Goal: Task Accomplishment & Management: Manage account settings

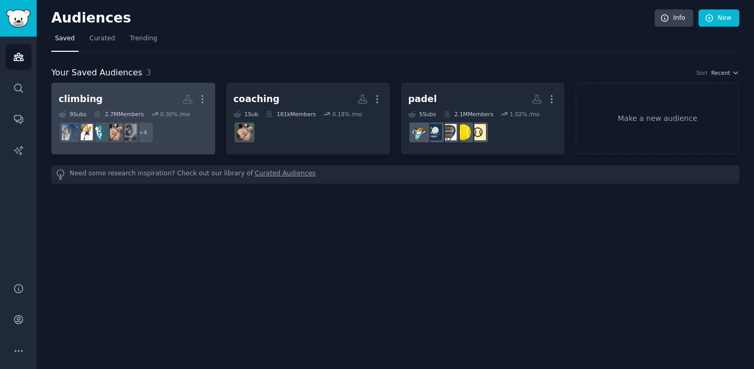
click at [146, 94] on h2 "climbing Custom Audience More" at bounding box center [133, 99] width 149 height 18
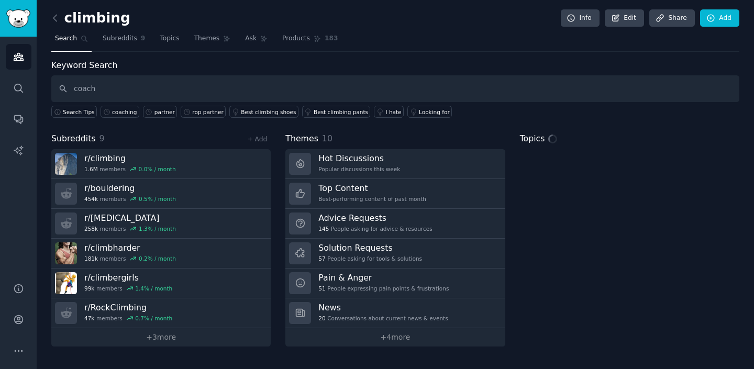
type input "coach"
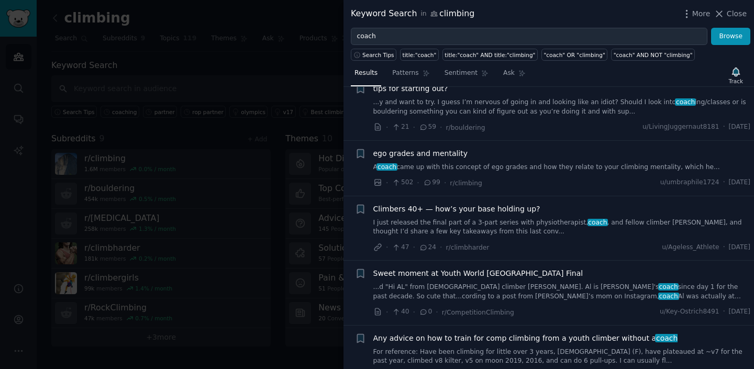
scroll to position [482, 0]
click at [302, 100] on div at bounding box center [377, 184] width 754 height 369
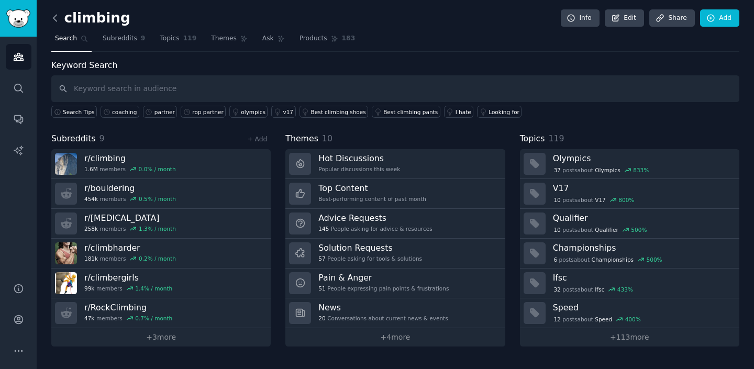
click at [53, 18] on icon at bounding box center [54, 18] width 3 height 6
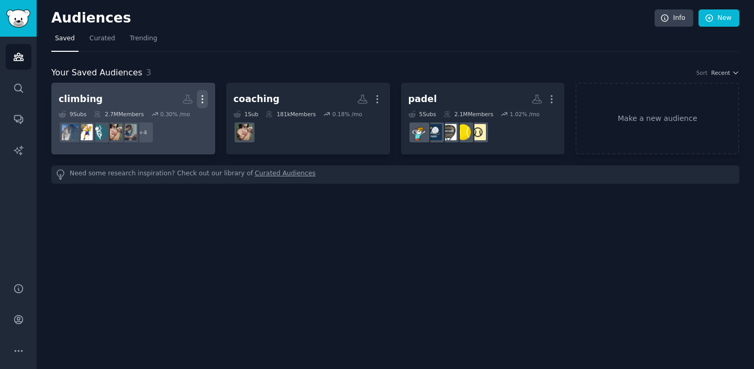
click at [201, 97] on icon "button" at bounding box center [202, 99] width 11 height 11
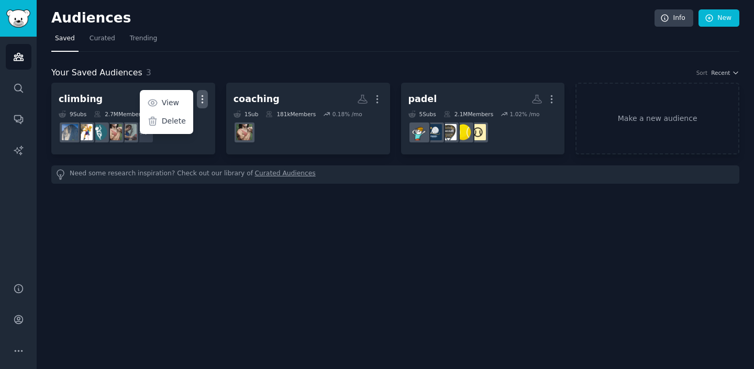
click at [170, 41] on nav "Saved Curated Trending" at bounding box center [395, 40] width 688 height 21
click at [676, 123] on link "Make a new audience" at bounding box center [657, 119] width 164 height 72
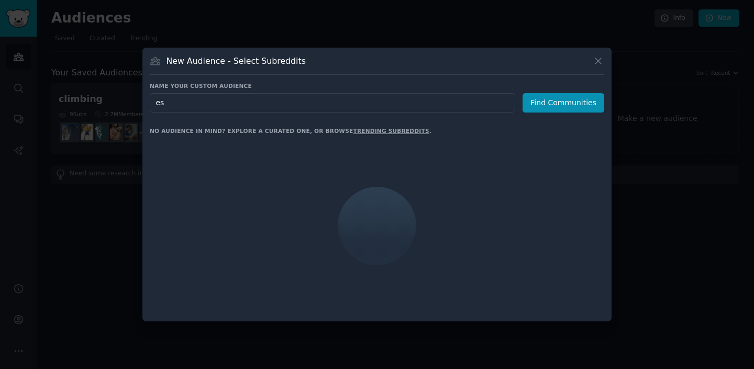
type input "e"
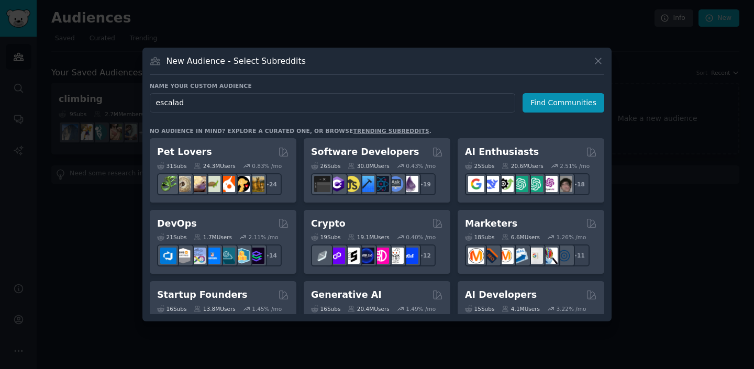
type input "escalade"
click at [223, 95] on input "escalade" at bounding box center [332, 102] width 365 height 19
click at [223, 106] on input "escalade" at bounding box center [332, 102] width 365 height 19
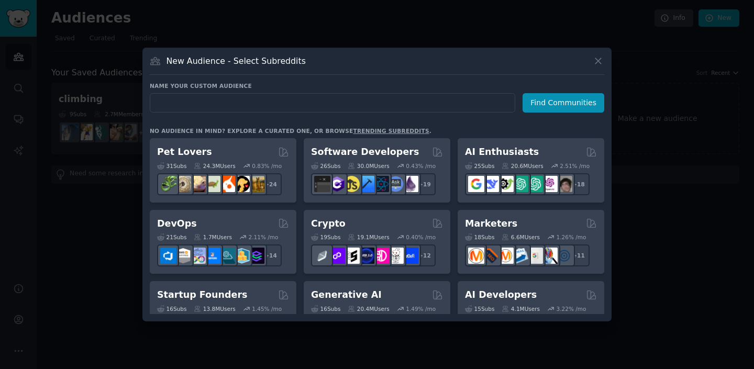
type input "b"
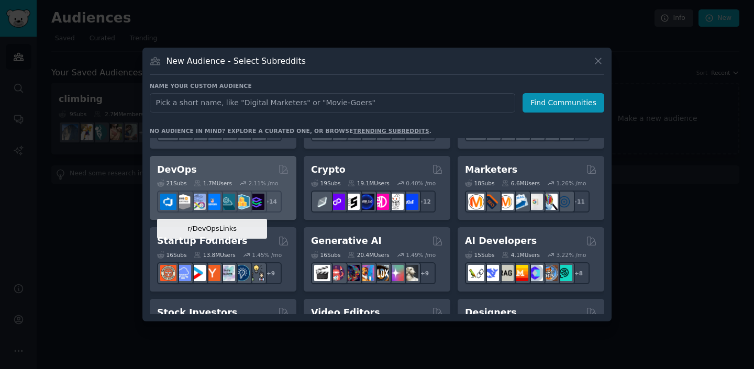
scroll to position [71, 0]
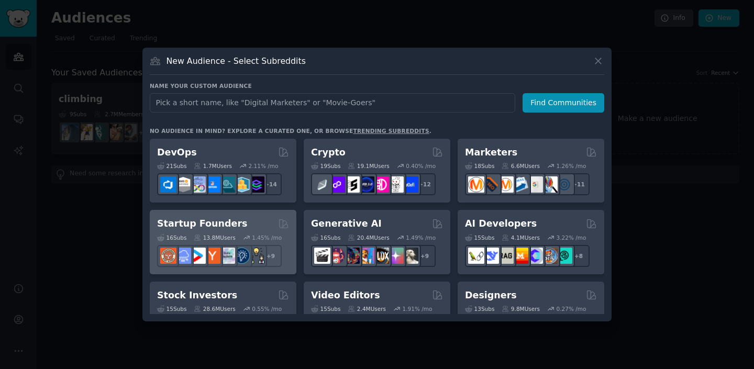
click at [246, 229] on div "Startup Founders" at bounding box center [223, 223] width 132 height 13
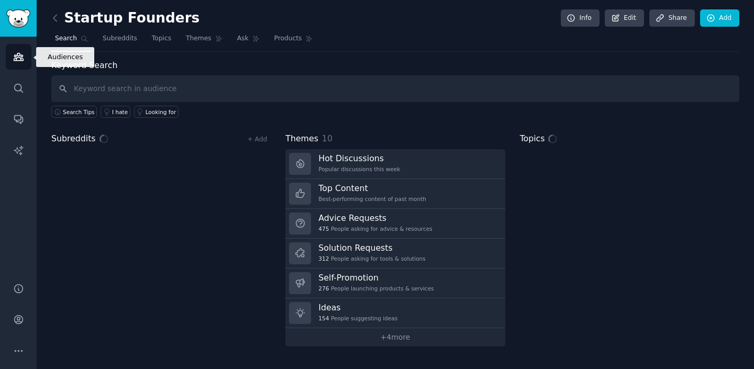
click at [19, 54] on icon "Sidebar" at bounding box center [18, 56] width 11 height 11
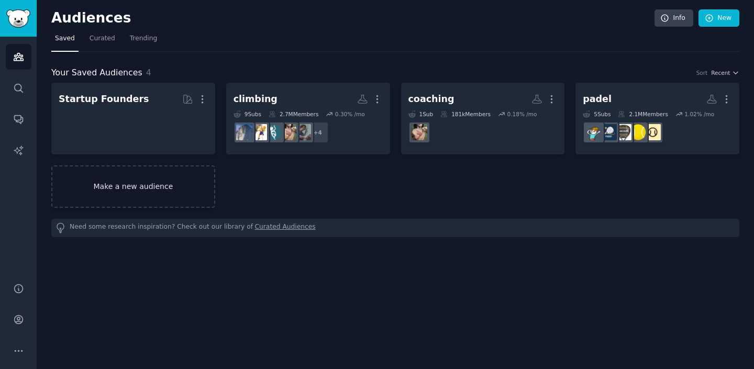
click at [119, 179] on link "Make a new audience" at bounding box center [133, 186] width 164 height 42
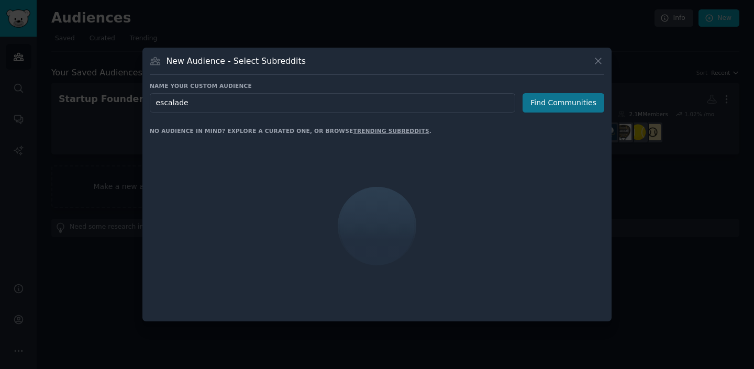
type input "escalade"
click at [539, 106] on button "Find Communities" at bounding box center [563, 102] width 82 height 19
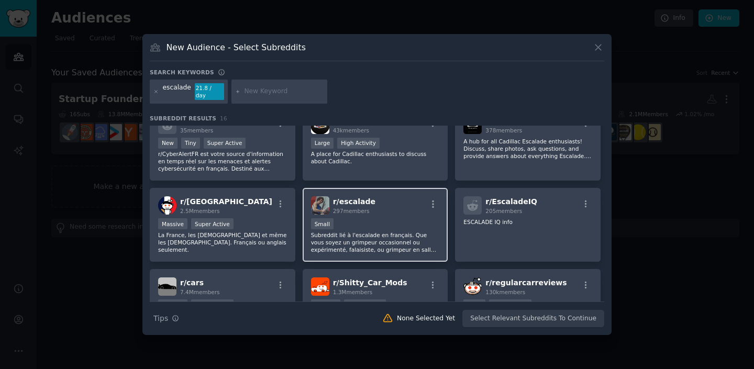
scroll to position [17, 0]
click at [392, 209] on div "r/ escalade 297 members" at bounding box center [375, 206] width 129 height 18
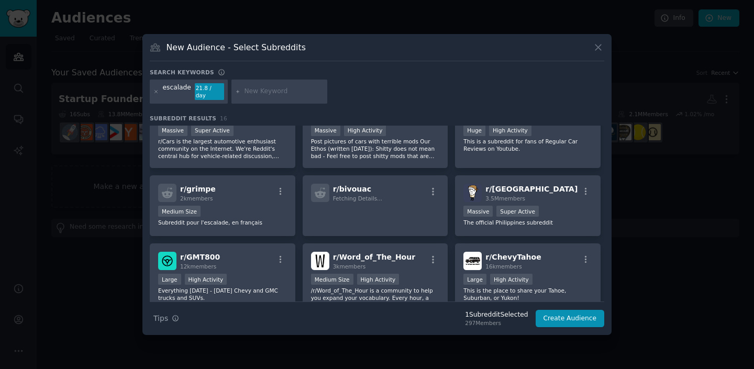
scroll to position [195, 0]
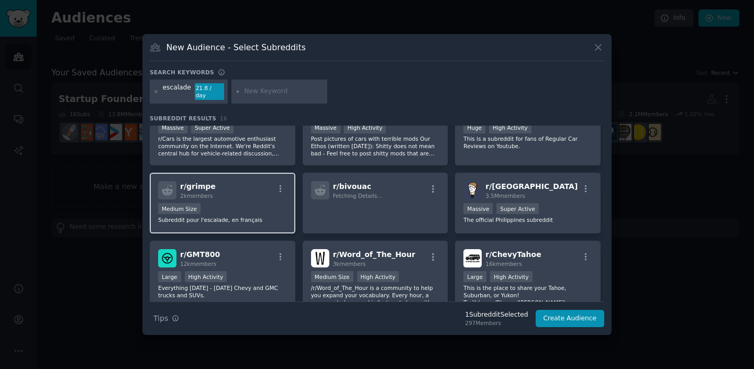
click at [239, 190] on div "r/ grimpe 2k members" at bounding box center [222, 190] width 129 height 18
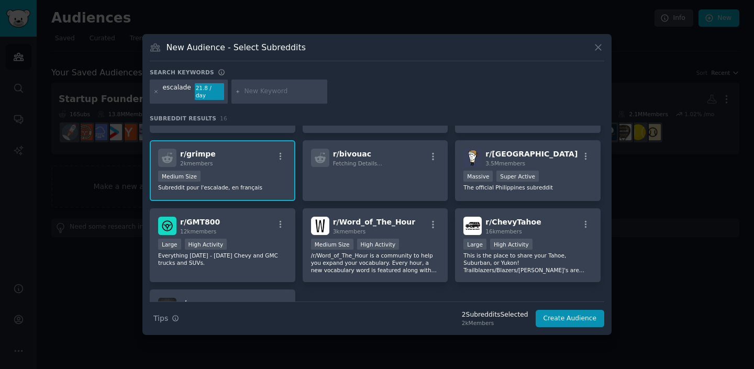
scroll to position [0, 0]
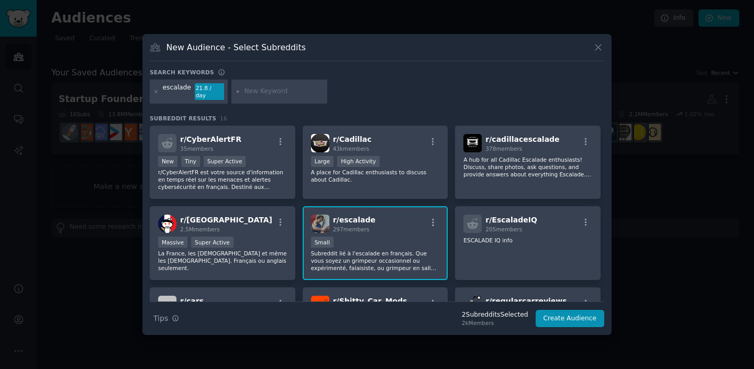
click at [259, 90] on input "text" at bounding box center [284, 91] width 80 height 9
type input "bloc"
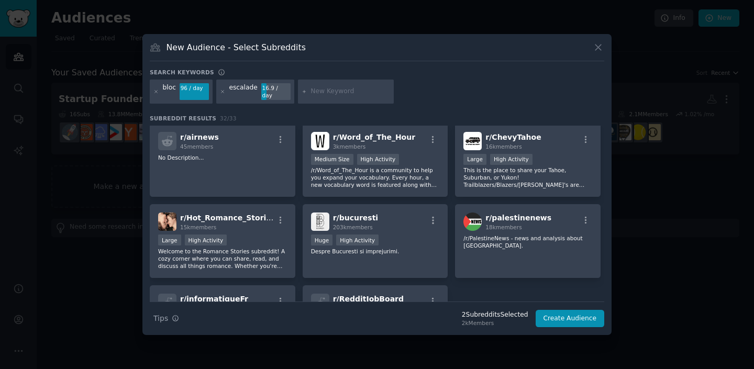
scroll to position [644, 0]
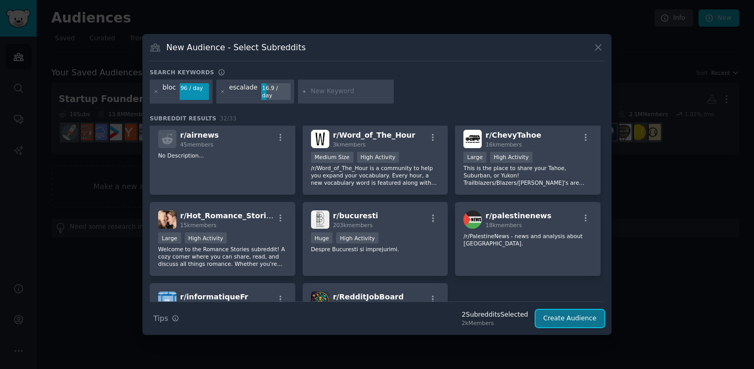
click at [558, 315] on button "Create Audience" at bounding box center [570, 319] width 69 height 18
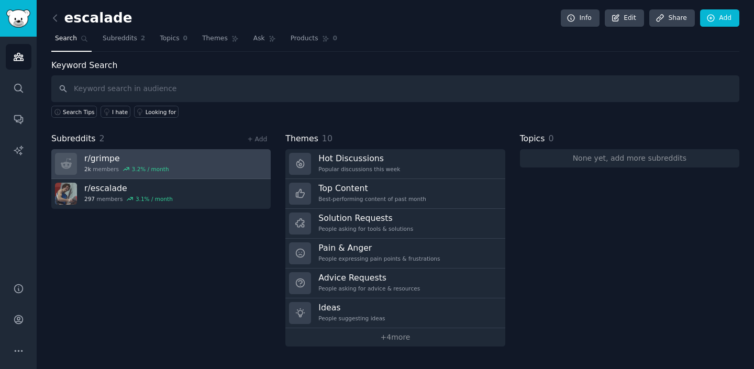
click at [119, 159] on h3 "r/ grimpe" at bounding box center [126, 158] width 85 height 11
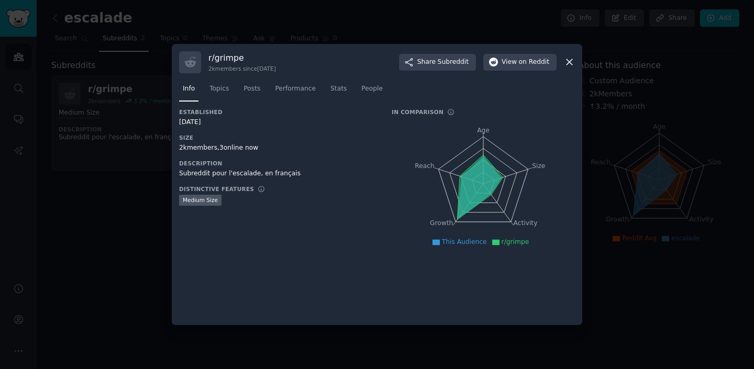
click at [108, 218] on div at bounding box center [377, 184] width 754 height 369
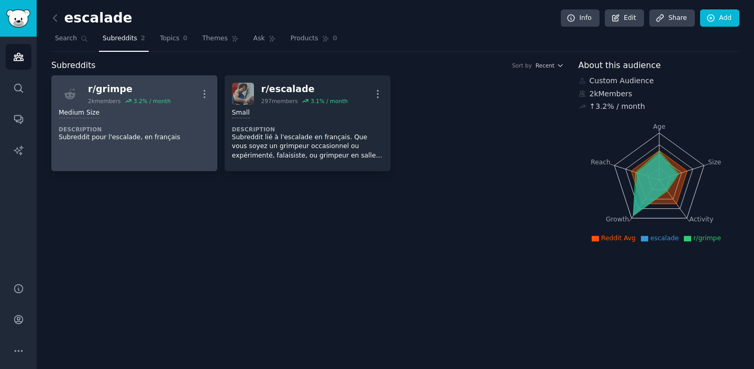
click at [110, 87] on div "r/ grimpe" at bounding box center [129, 89] width 83 height 13
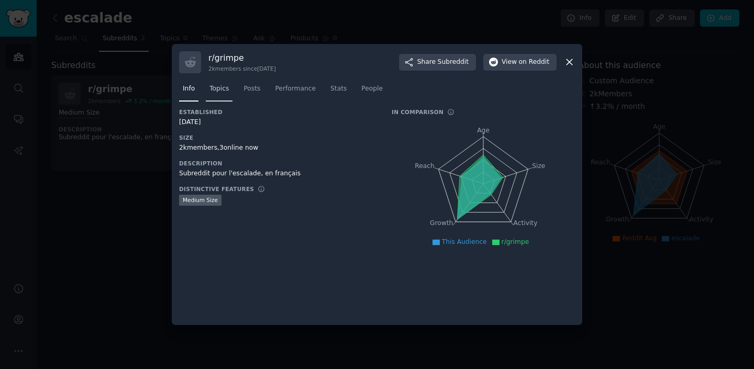
click at [227, 93] on span "Topics" at bounding box center [218, 88] width 19 height 9
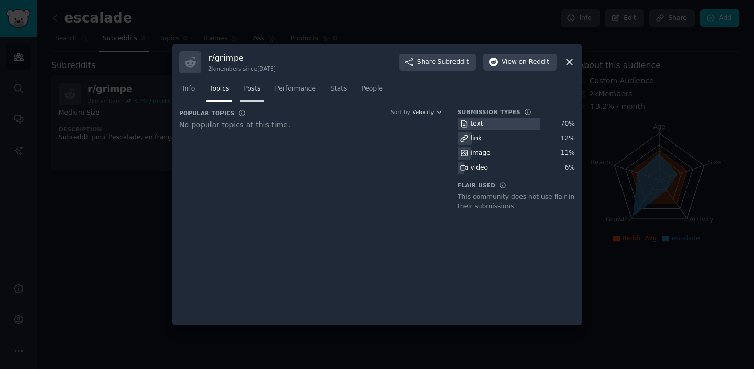
click at [251, 91] on span "Posts" at bounding box center [251, 88] width 17 height 9
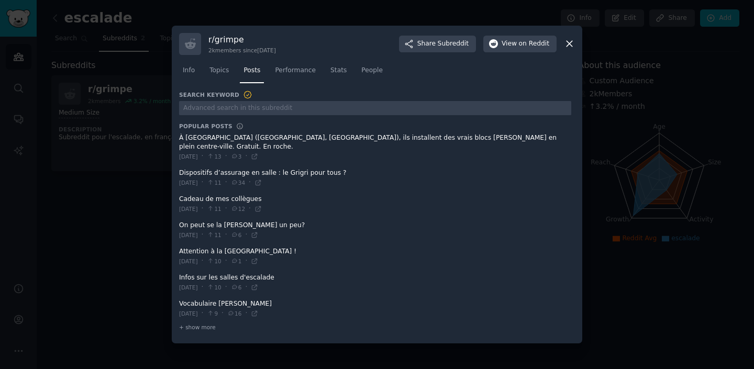
click at [117, 209] on div at bounding box center [377, 184] width 754 height 369
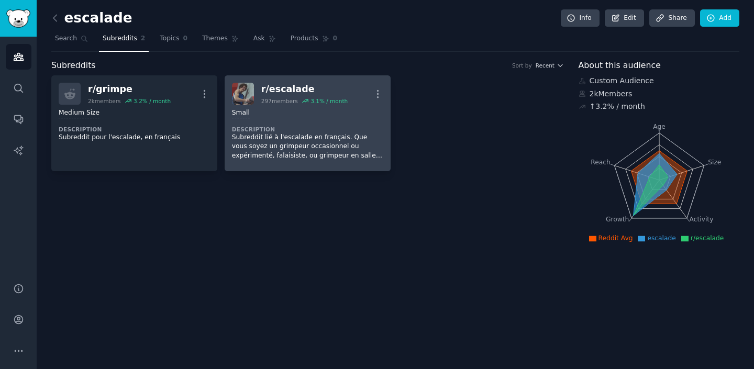
click at [318, 126] on dt "Description" at bounding box center [307, 129] width 151 height 7
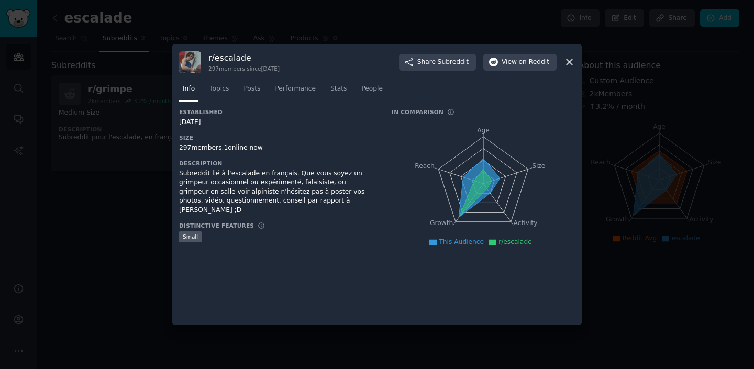
click at [99, 259] on div at bounding box center [377, 184] width 754 height 369
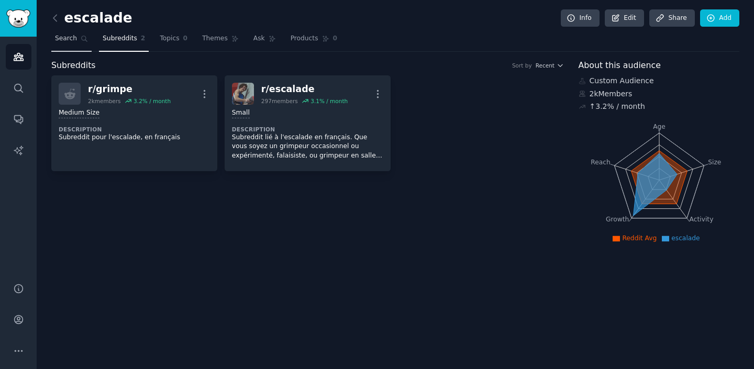
click at [66, 43] on link "Search" at bounding box center [71, 40] width 40 height 21
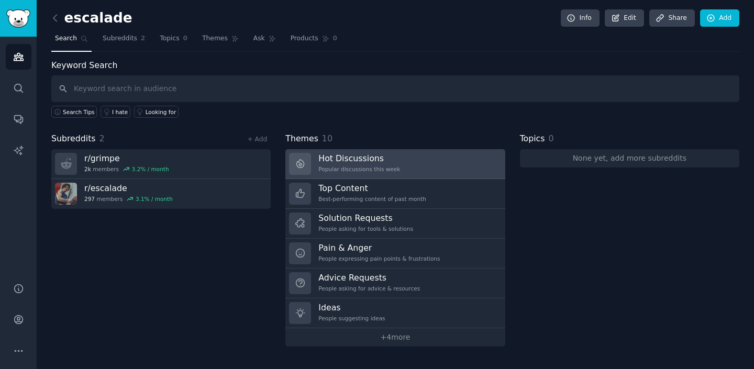
click at [355, 163] on div "Hot Discussions Popular discussions this week" at bounding box center [359, 164] width 82 height 22
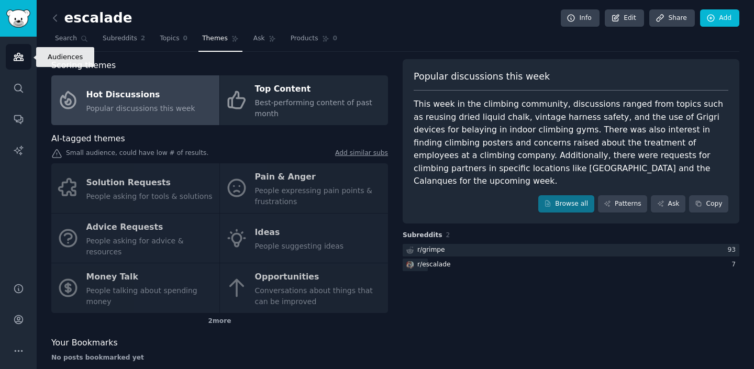
click at [19, 62] on link "Audiences" at bounding box center [19, 57] width 26 height 26
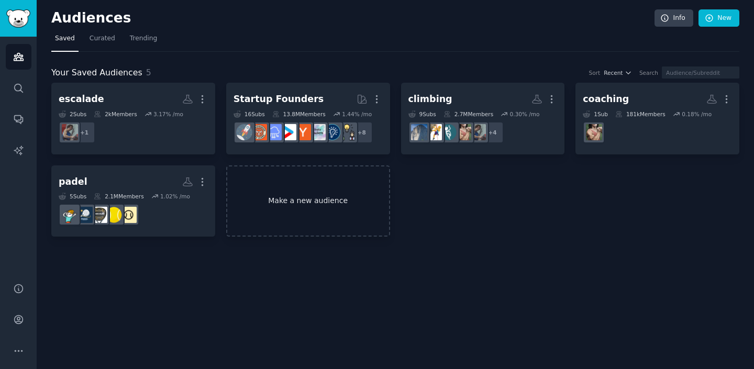
click at [318, 213] on link "Make a new audience" at bounding box center [308, 201] width 164 height 72
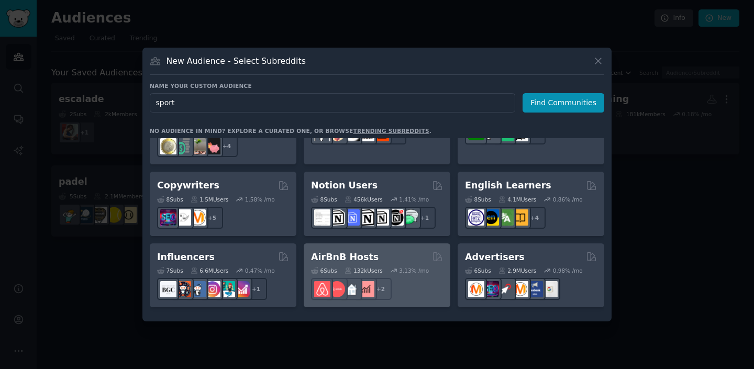
scroll to position [620, 0]
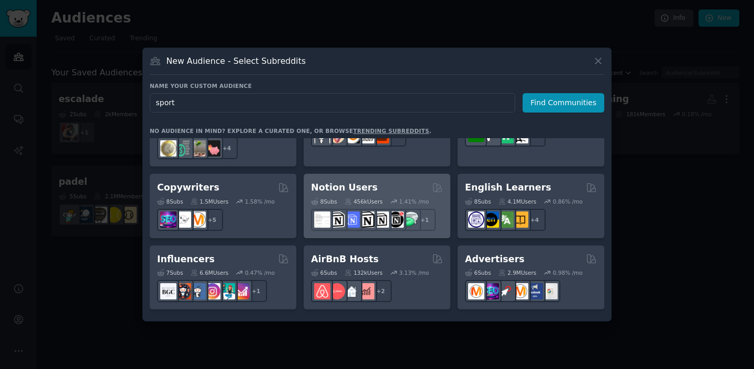
type input "sport"
click at [343, 181] on h2 "Notion Users" at bounding box center [344, 187] width 66 height 13
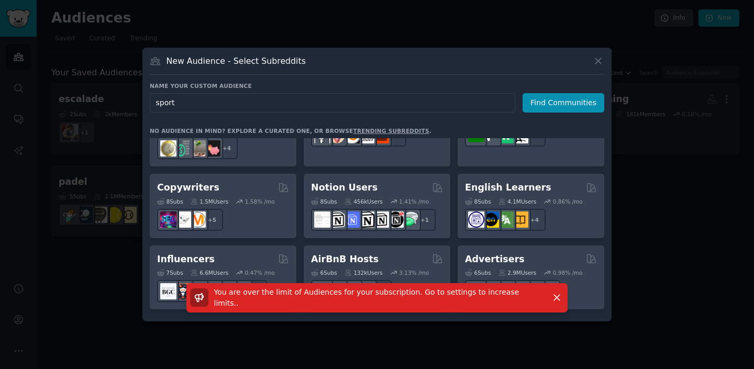
click at [714, 130] on div at bounding box center [377, 184] width 754 height 369
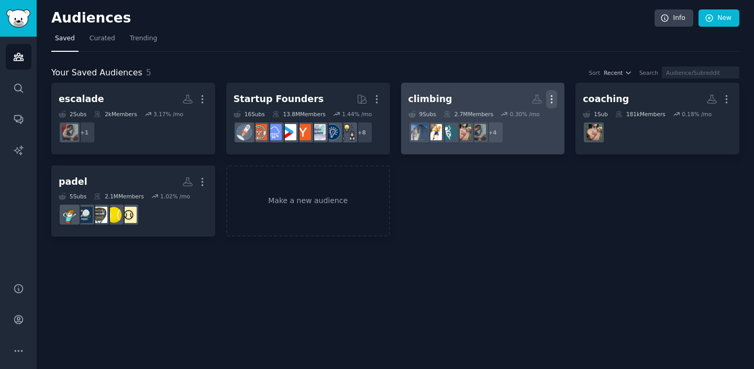
click at [553, 97] on icon "button" at bounding box center [551, 99] width 11 height 11
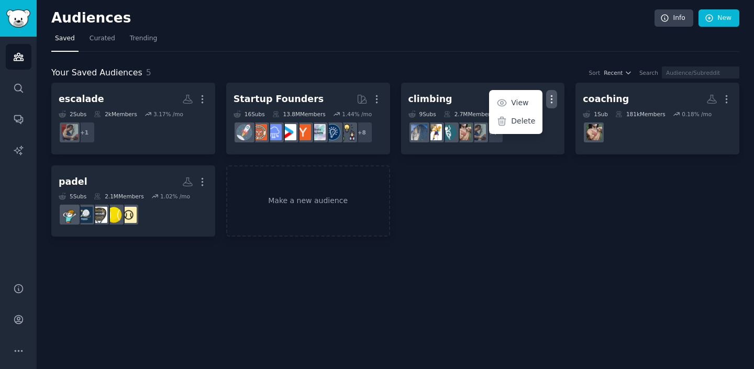
click at [519, 236] on div "escalade More 2 Sub s 2k Members 3.17 % /mo + 1 Startup Founders More 16 Sub s …" at bounding box center [395, 160] width 688 height 154
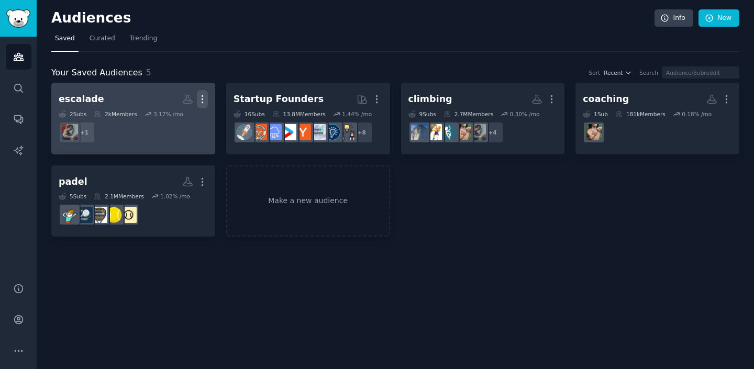
click at [204, 97] on icon "button" at bounding box center [202, 99] width 11 height 11
click at [173, 124] on p "Delete" at bounding box center [174, 121] width 24 height 11
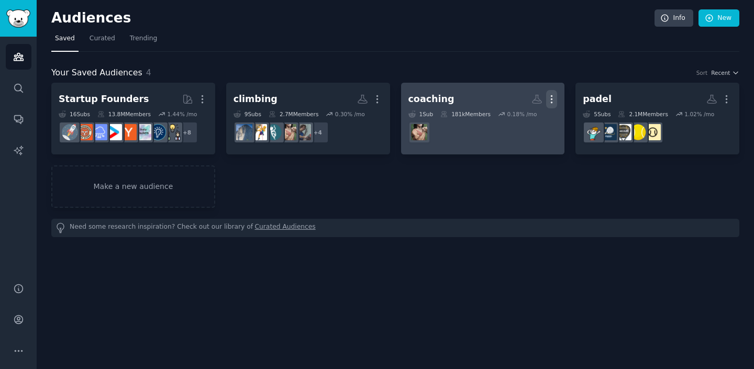
click at [553, 102] on icon "button" at bounding box center [551, 99] width 11 height 11
click at [519, 122] on p "Delete" at bounding box center [523, 121] width 24 height 11
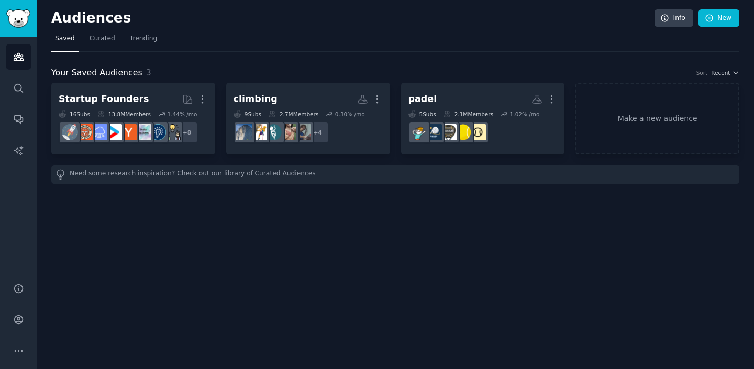
click at [103, 184] on div "Audiences Info New Saved Curated Trending Your Saved Audiences 3 Sort Recent St…" at bounding box center [395, 101] width 688 height 173
click at [672, 110] on link "Make a new audience" at bounding box center [657, 119] width 164 height 72
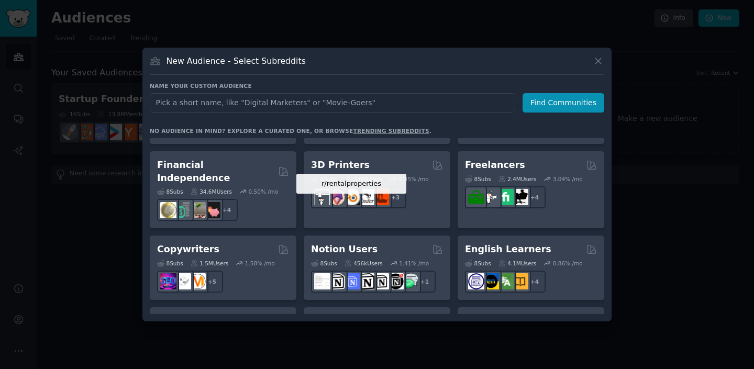
scroll to position [557, 0]
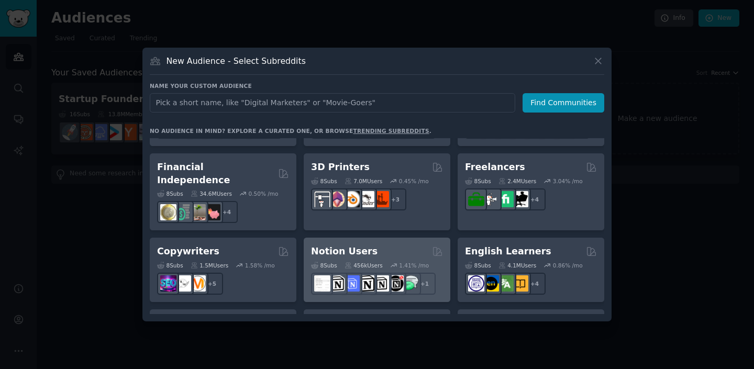
click at [393, 245] on div "Notion Users" at bounding box center [377, 251] width 132 height 13
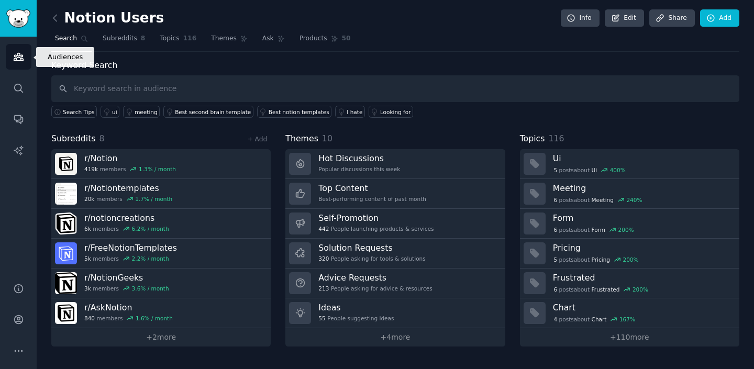
click at [20, 59] on icon "Sidebar" at bounding box center [18, 56] width 11 height 11
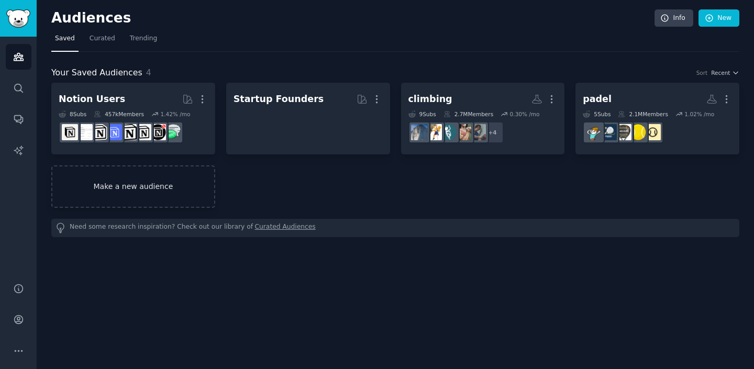
click at [150, 187] on link "Make a new audience" at bounding box center [133, 186] width 164 height 42
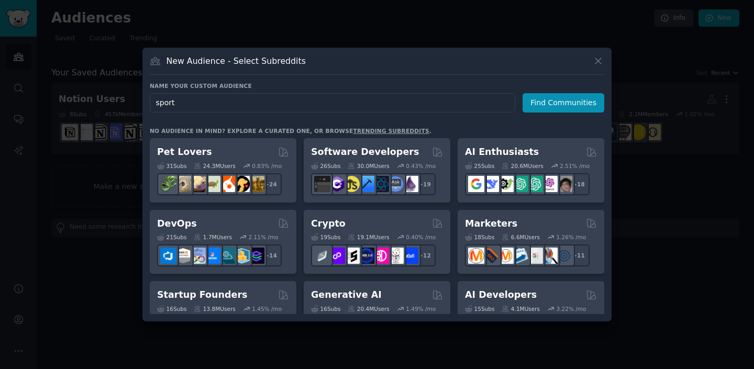
type input "sport"
click at [543, 116] on div "Name your custom audience Audience Name sport Find Communities No audience in m…" at bounding box center [377, 198] width 454 height 232
click at [548, 99] on button "Find Communities" at bounding box center [563, 102] width 82 height 19
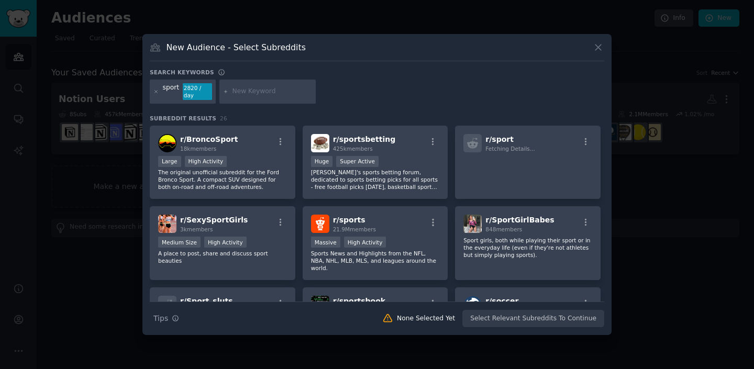
click at [254, 90] on input "text" at bounding box center [272, 91] width 80 height 9
click at [599, 49] on icon at bounding box center [598, 48] width 6 height 6
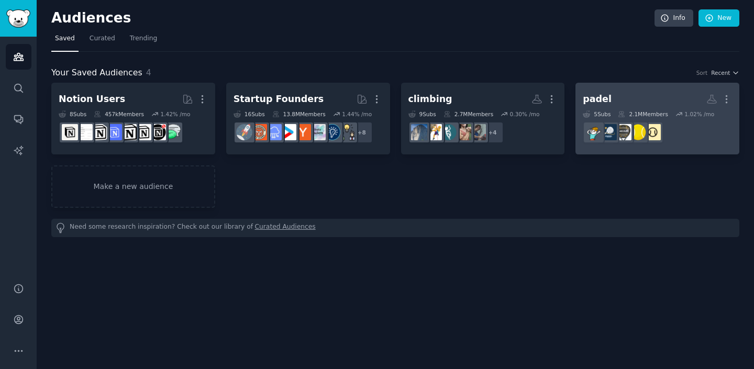
click at [620, 96] on h2 "padel More" at bounding box center [657, 99] width 149 height 18
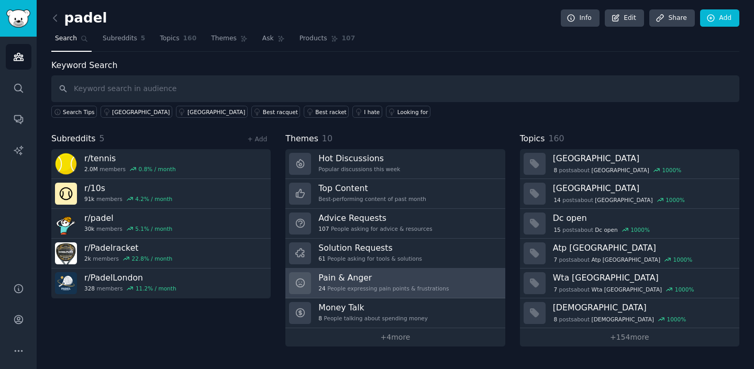
click at [435, 275] on h3 "Pain & Anger" at bounding box center [383, 277] width 130 height 11
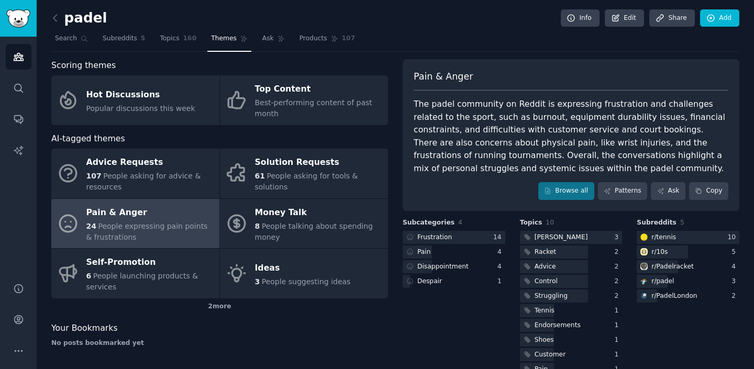
scroll to position [23, 0]
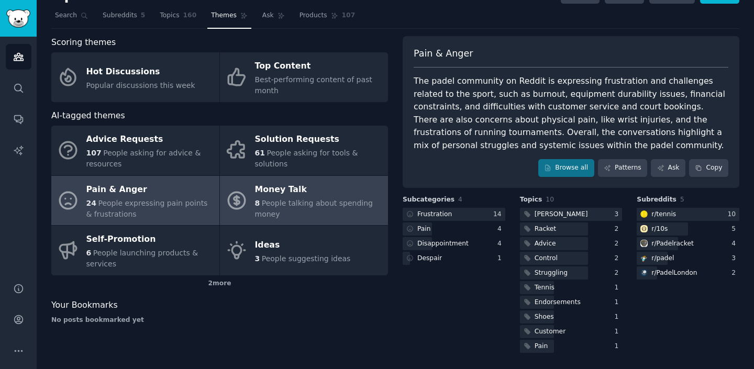
click at [286, 195] on div "Money Talk" at bounding box center [319, 189] width 128 height 17
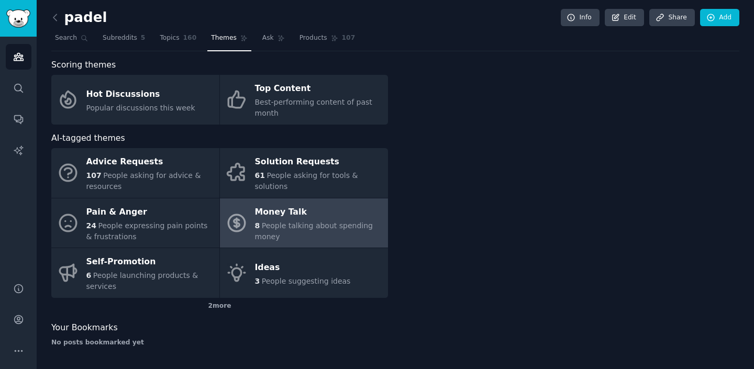
scroll to position [1, 0]
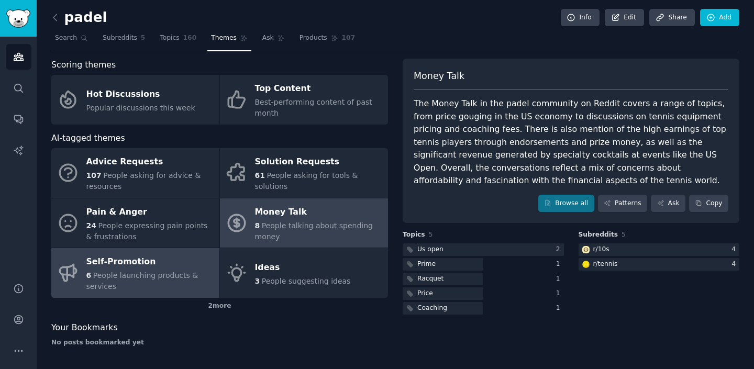
click at [152, 274] on span "People launching products & services" at bounding box center [142, 280] width 112 height 19
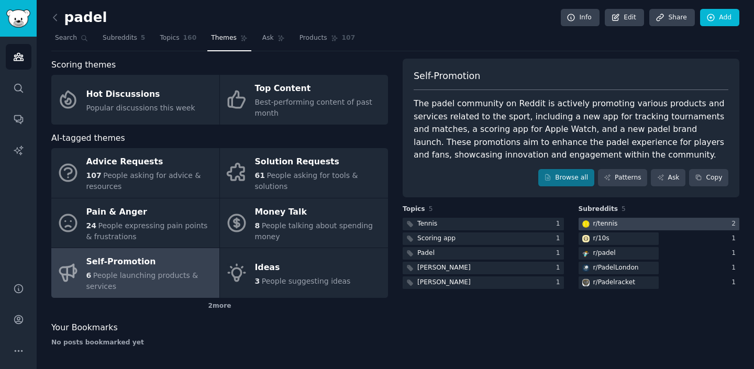
click at [681, 223] on div at bounding box center [659, 224] width 161 height 13
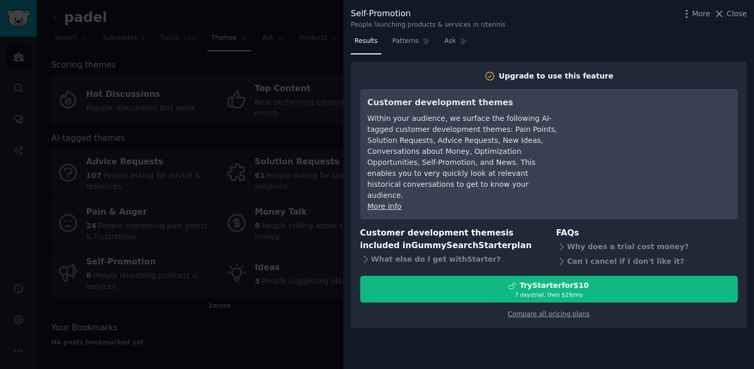
click at [259, 315] on div at bounding box center [377, 184] width 754 height 369
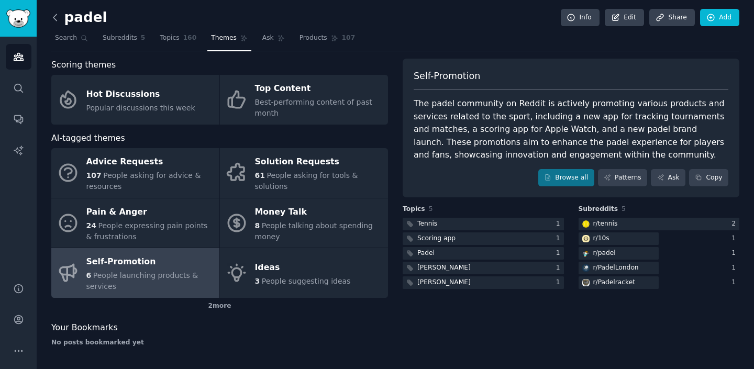
click at [53, 15] on icon at bounding box center [55, 17] width 11 height 11
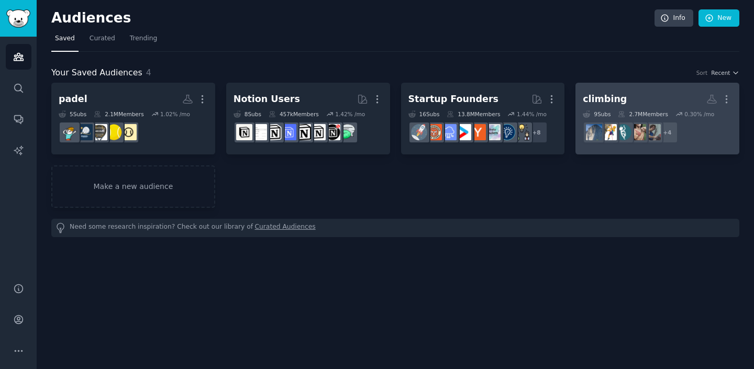
click at [632, 101] on h2 "climbing More" at bounding box center [657, 99] width 149 height 18
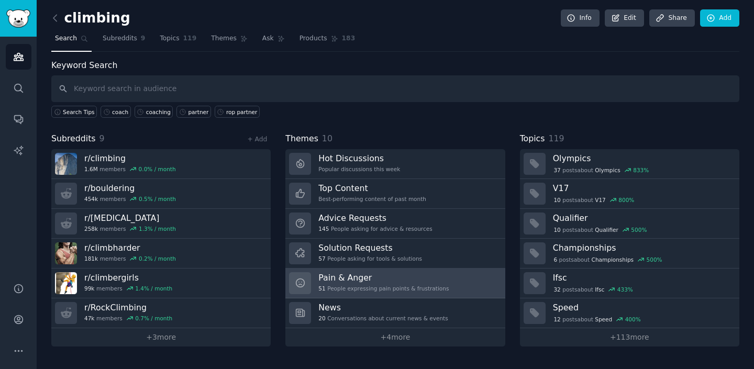
click at [457, 296] on link "Pain & Anger 51 People expressing pain points & frustrations" at bounding box center [394, 284] width 219 height 30
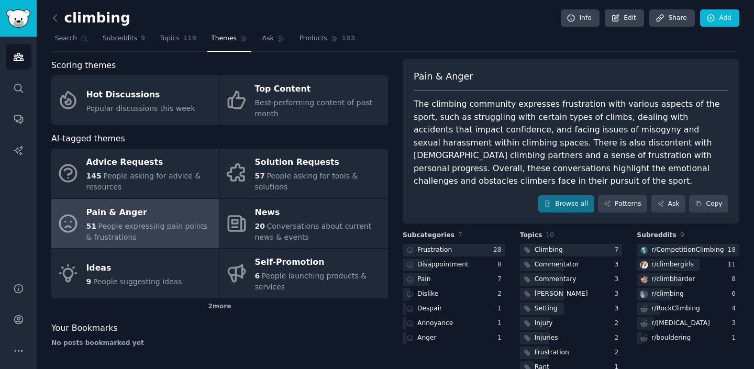
click at [545, 104] on div "The climbing community expresses frustration with various aspects of the sport,…" at bounding box center [571, 143] width 315 height 90
click at [548, 104] on div "The climbing community expresses frustration with various aspects of the sport,…" at bounding box center [571, 143] width 315 height 90
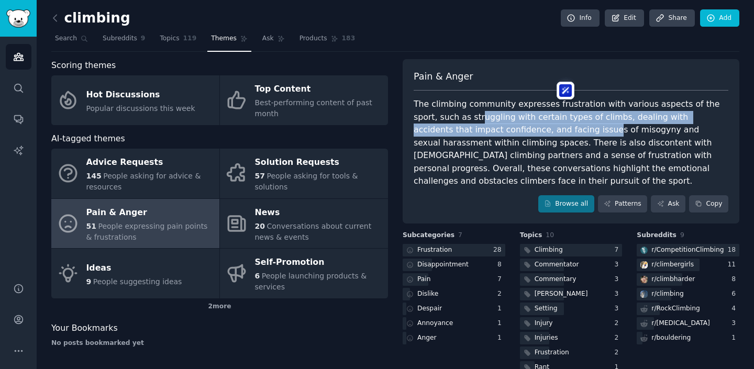
drag, startPoint x: 453, startPoint y: 120, endPoint x: 519, endPoint y: 124, distance: 66.1
click at [519, 124] on div "The climbing community expresses frustration with various aspects of the sport,…" at bounding box center [571, 143] width 315 height 90
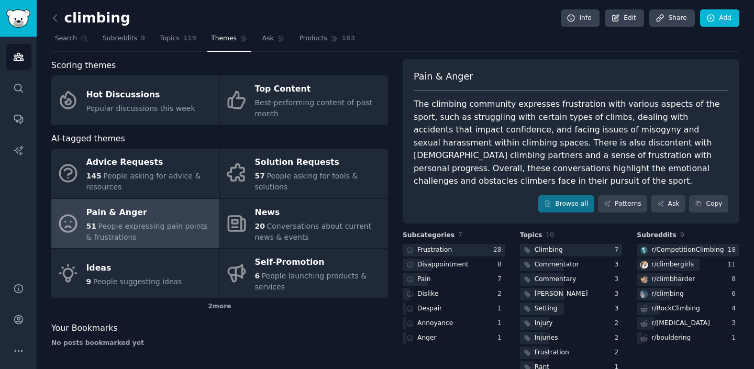
click at [719, 94] on div "Pain & Anger The climbing community expresses frustration with various aspects …" at bounding box center [571, 141] width 337 height 165
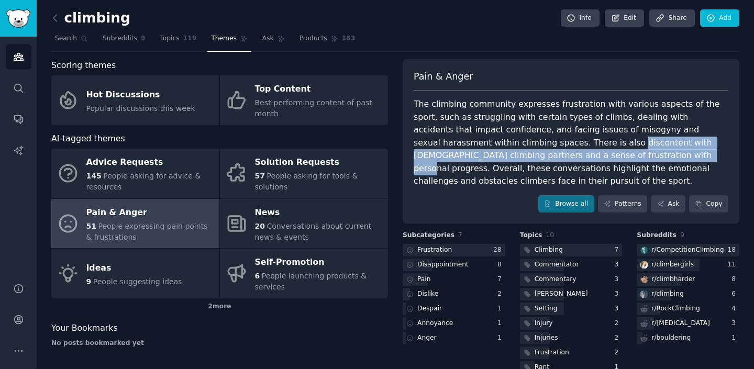
drag, startPoint x: 494, startPoint y: 142, endPoint x: 545, endPoint y: 150, distance: 51.4
click at [545, 150] on div "The climbing community expresses frustration with various aspects of the sport,…" at bounding box center [571, 143] width 315 height 90
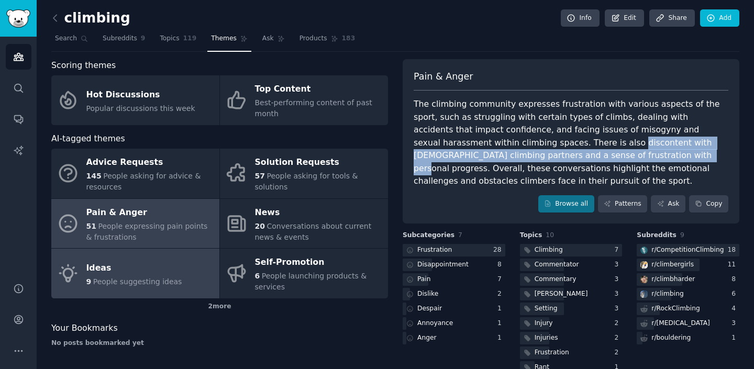
click at [133, 279] on span "People suggesting ideas" at bounding box center [137, 281] width 89 height 8
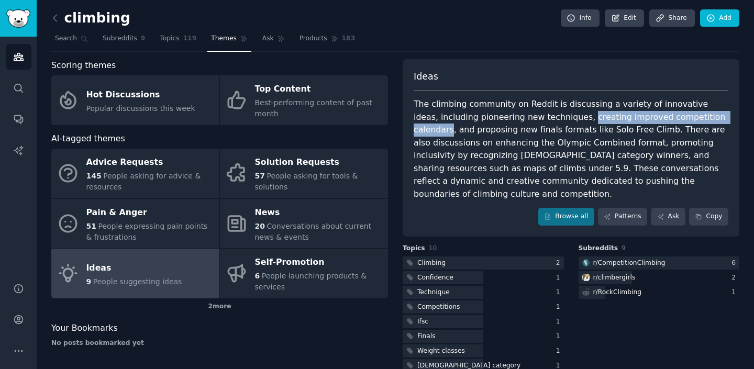
drag, startPoint x: 553, startPoint y: 121, endPoint x: 705, endPoint y: 114, distance: 152.5
click at [705, 114] on div "The climbing community on Reddit is discussing a variety of innovative ideas, i…" at bounding box center [571, 149] width 315 height 103
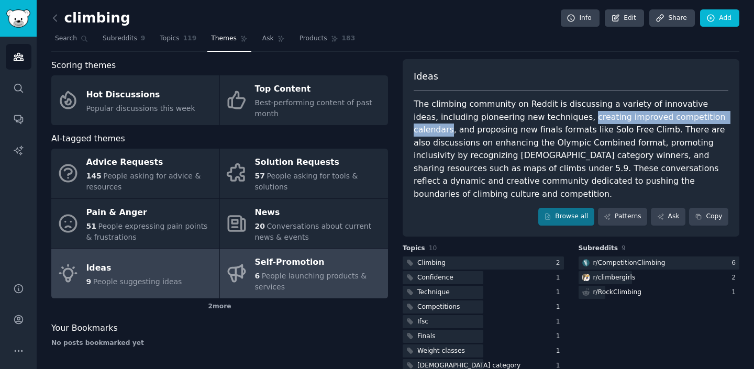
click at [326, 280] on span "People launching products & services" at bounding box center [311, 281] width 112 height 19
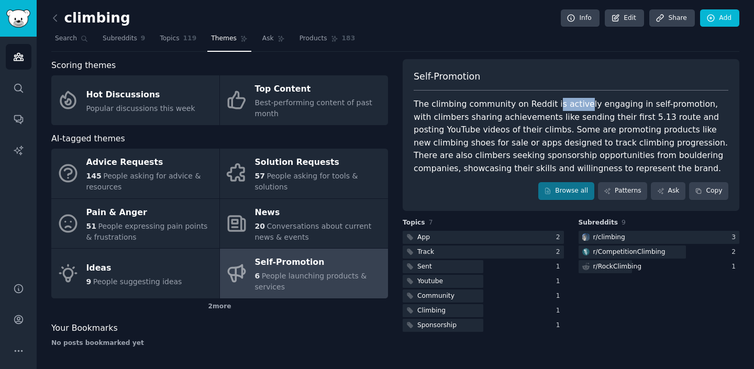
drag, startPoint x: 546, startPoint y: 101, endPoint x: 575, endPoint y: 103, distance: 28.9
click at [575, 103] on div "The climbing community on Reddit is actively engaging in self-promotion, with c…" at bounding box center [571, 136] width 315 height 77
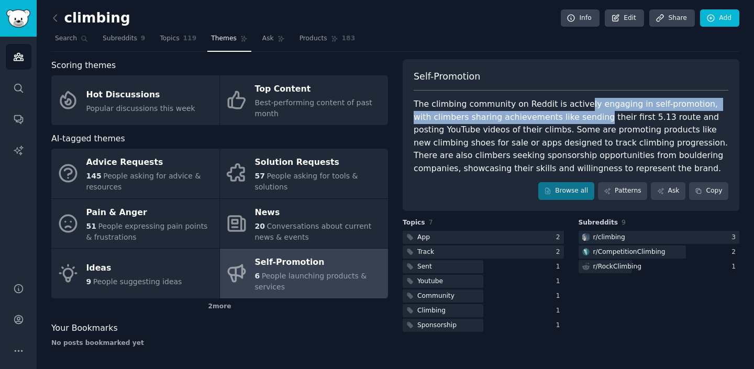
drag, startPoint x: 575, startPoint y: 103, endPoint x: 574, endPoint y: 113, distance: 10.0
click at [574, 113] on div "The climbing community on Reddit is actively engaging in self-promotion, with c…" at bounding box center [571, 136] width 315 height 77
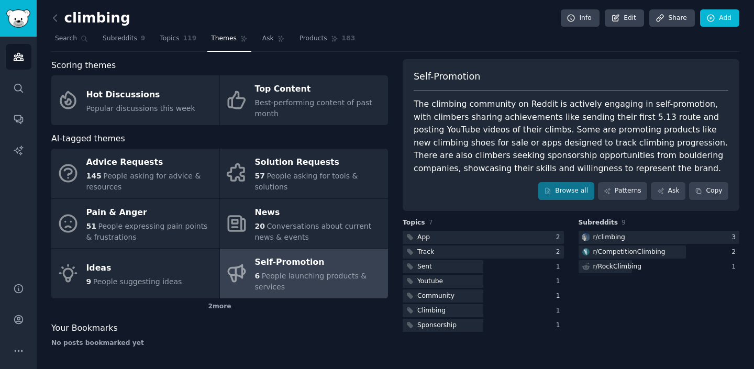
click at [716, 149] on div "The climbing community on Reddit is actively engaging in self-promotion, with c…" at bounding box center [571, 136] width 315 height 77
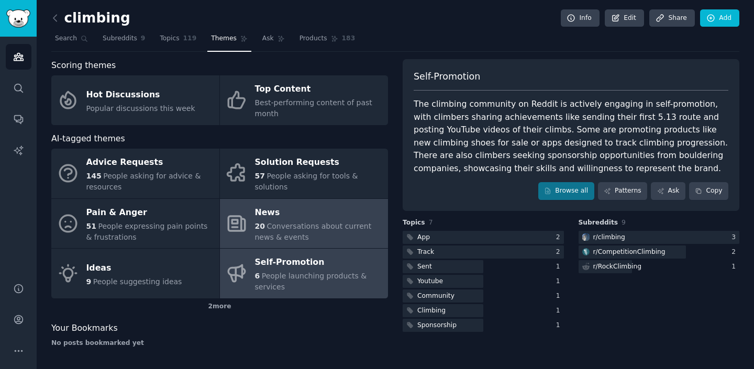
click at [291, 217] on div "News" at bounding box center [319, 212] width 128 height 17
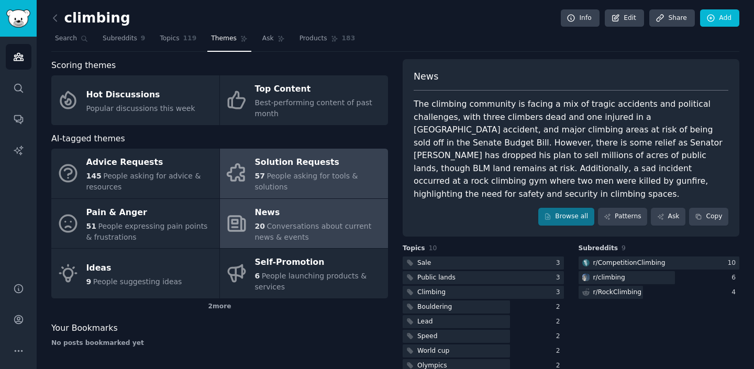
click at [297, 159] on div "Solution Requests" at bounding box center [319, 162] width 128 height 17
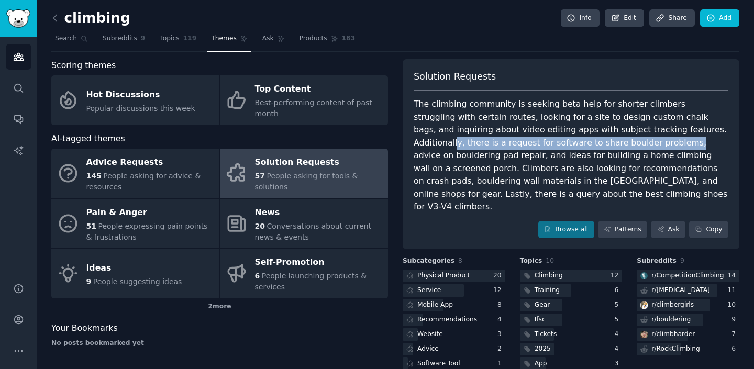
drag, startPoint x: 637, startPoint y: 126, endPoint x: 547, endPoint y: 138, distance: 90.9
click at [547, 138] on div "The climbing community is seeking beta help for shorter climbers struggling wit…" at bounding box center [571, 156] width 315 height 116
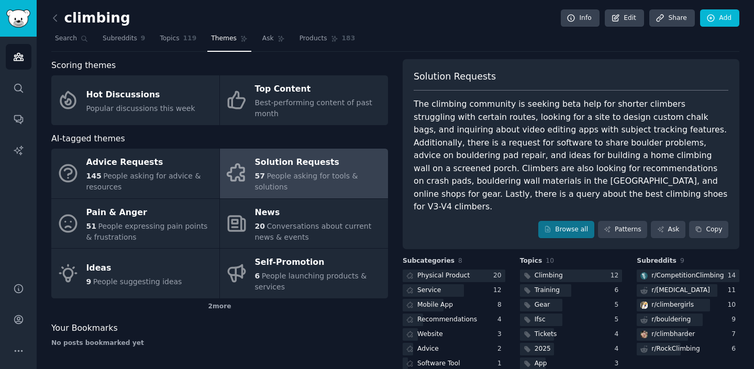
click at [494, 19] on div "climbing Info Edit Share Add" at bounding box center [395, 19] width 688 height 21
drag, startPoint x: 549, startPoint y: 142, endPoint x: 668, endPoint y: 139, distance: 118.9
click at [668, 139] on div "The climbing community is seeking beta help for shorter climbers struggling wit…" at bounding box center [571, 156] width 315 height 116
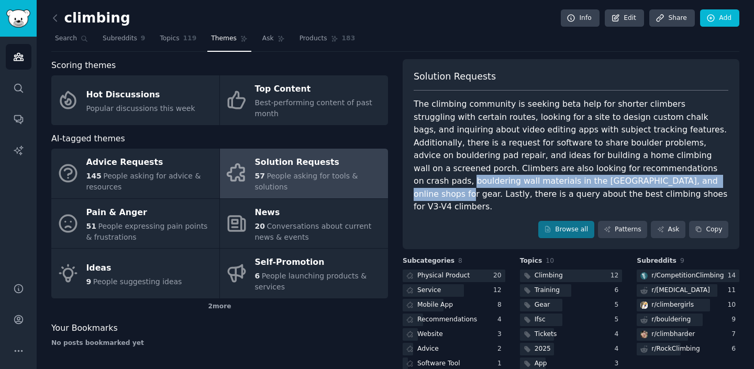
drag, startPoint x: 540, startPoint y: 169, endPoint x: 489, endPoint y: 180, distance: 52.5
click at [489, 180] on div "The climbing community is seeking beta help for shorter climbers struggling wit…" at bounding box center [571, 156] width 315 height 116
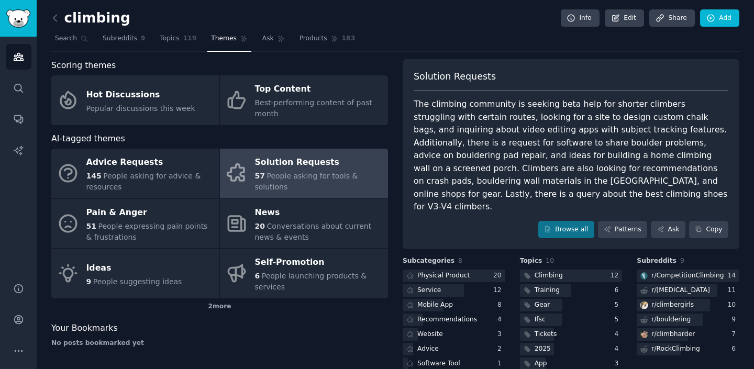
click at [494, 189] on div "The climbing community is seeking beta help for shorter climbers struggling wit…" at bounding box center [571, 156] width 315 height 116
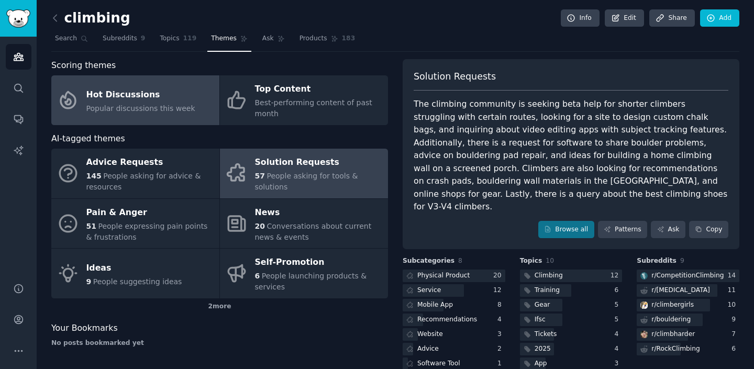
click at [172, 105] on span "Popular discussions this week" at bounding box center [140, 108] width 109 height 8
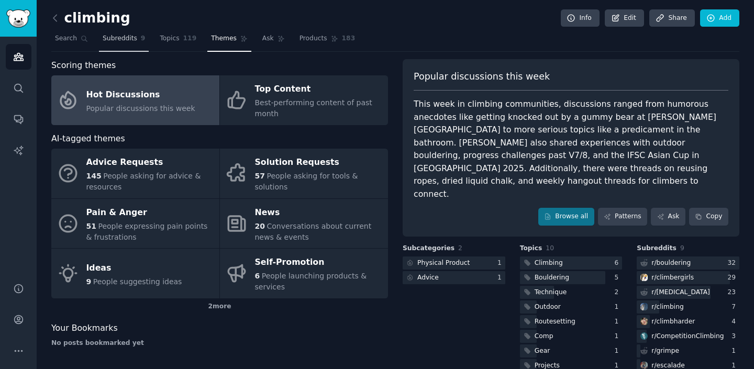
click at [130, 35] on span "Subreddits" at bounding box center [120, 38] width 35 height 9
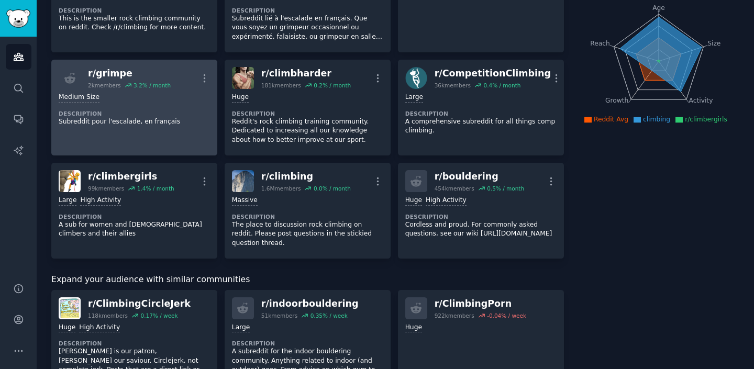
scroll to position [121, 0]
